Goal: Complete application form

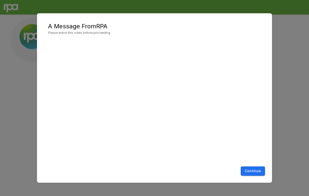
click at [251, 170] on button "Continue" at bounding box center [253, 170] width 24 height 9
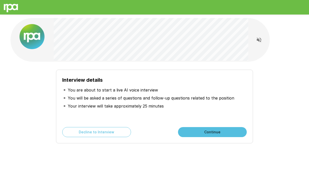
click at [202, 133] on button "Continue" at bounding box center [212, 132] width 69 height 10
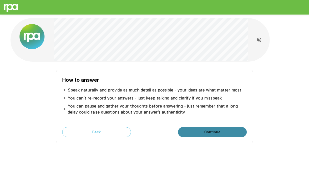
click at [200, 131] on button "Continue" at bounding box center [212, 132] width 69 height 10
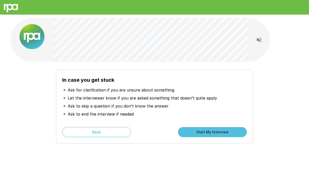
click at [200, 131] on button "Start My Interview" at bounding box center [212, 132] width 69 height 10
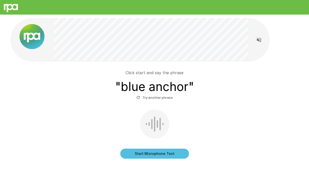
click at [167, 152] on button "Start Microphone Test" at bounding box center [154, 153] width 69 height 10
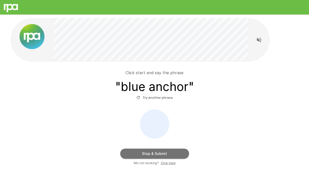
click at [172, 154] on button "Stop & Submit" at bounding box center [154, 153] width 69 height 10
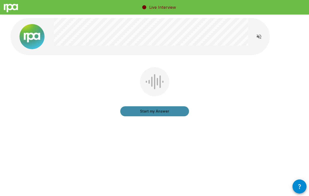
click at [169, 113] on button "Start my Answer" at bounding box center [154, 111] width 69 height 10
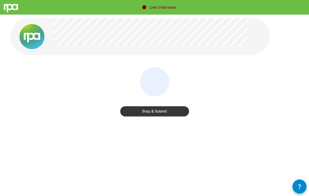
click at [169, 113] on button "Stop & Submit" at bounding box center [154, 111] width 69 height 10
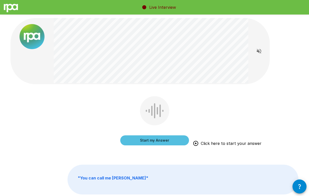
click at [156, 139] on button "Start my Answer" at bounding box center [154, 140] width 69 height 10
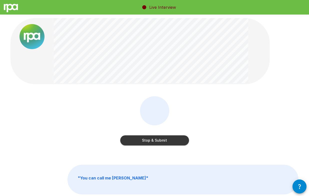
click at [140, 139] on button "Stop & Submit" at bounding box center [154, 140] width 69 height 10
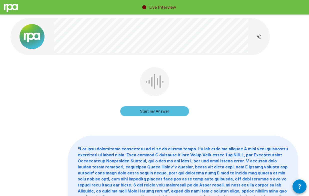
click at [158, 111] on button "Start my Answer" at bounding box center [154, 111] width 69 height 10
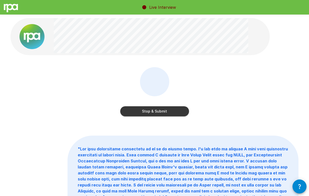
click at [163, 109] on button "Stop & Submit" at bounding box center [154, 111] width 69 height 10
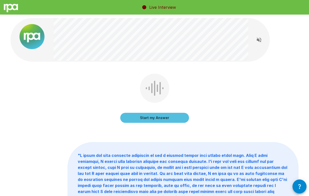
click at [167, 117] on button "Start my Answer" at bounding box center [154, 118] width 69 height 10
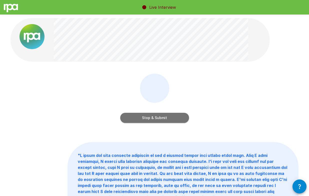
click at [174, 115] on button "Stop & Submit" at bounding box center [154, 118] width 69 height 10
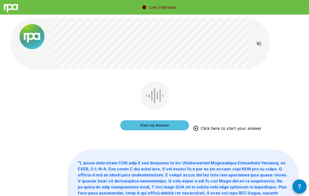
click at [156, 124] on button "Start my Answer" at bounding box center [154, 125] width 69 height 10
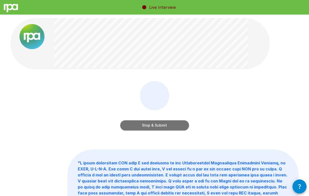
click at [157, 123] on button "Stop & Submit" at bounding box center [154, 125] width 69 height 10
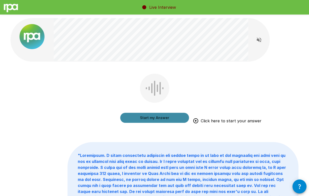
click at [148, 116] on button "Start my Answer" at bounding box center [154, 118] width 69 height 10
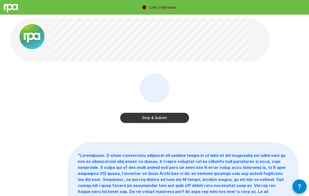
click at [153, 117] on button "Stop & Submit" at bounding box center [154, 118] width 69 height 10
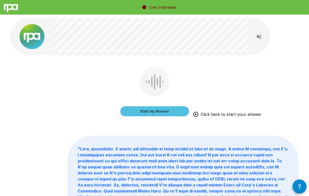
click at [149, 112] on button "Start my Answer" at bounding box center [154, 111] width 69 height 10
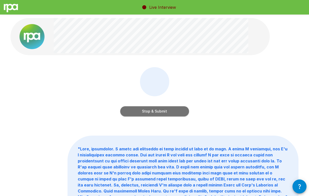
click at [149, 112] on button "Stop & Submit" at bounding box center [154, 111] width 69 height 10
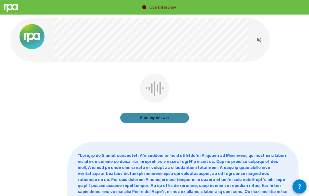
click at [156, 116] on button "Start my Answer" at bounding box center [154, 118] width 69 height 10
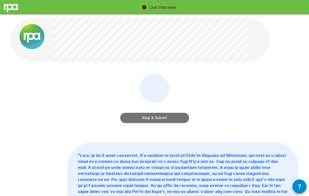
click at [158, 119] on button "Stop & Submit" at bounding box center [154, 118] width 69 height 10
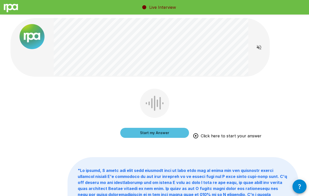
click at [177, 132] on button "Start my Answer" at bounding box center [154, 133] width 69 height 10
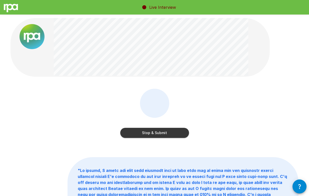
click at [158, 133] on button "Stop & Submit" at bounding box center [154, 133] width 69 height 10
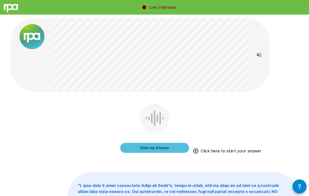
click at [158, 150] on button "Start my Answer" at bounding box center [154, 148] width 69 height 10
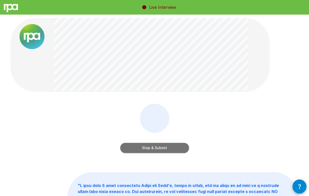
click at [156, 146] on button "Stop & Submit" at bounding box center [154, 148] width 69 height 10
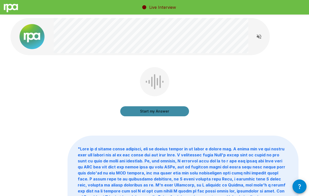
click at [172, 111] on button "Start my Answer" at bounding box center [154, 111] width 69 height 10
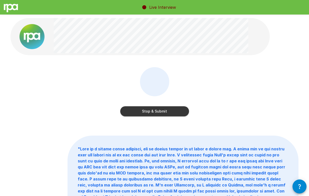
click at [163, 111] on button "Stop & Submit" at bounding box center [154, 111] width 69 height 10
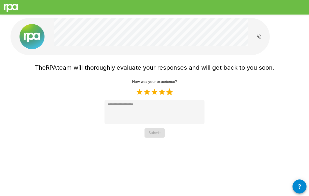
click at [169, 90] on label "5 Stars" at bounding box center [170, 92] width 8 height 8
type textarea "*"
click at [157, 131] on button "Submit" at bounding box center [155, 132] width 20 height 9
